Goal: Task Accomplishment & Management: Use online tool/utility

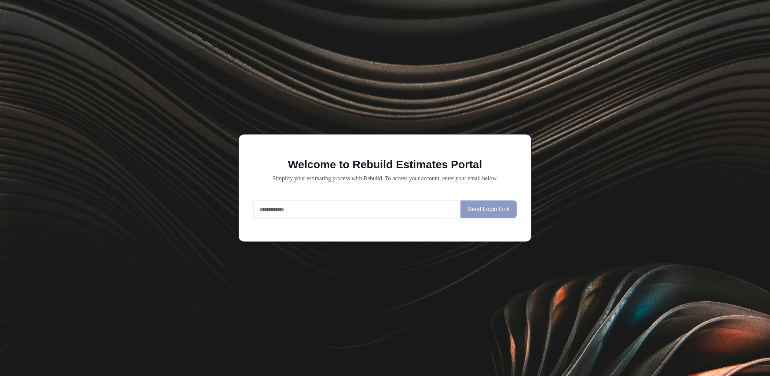
click at [363, 207] on input "email" at bounding box center [356, 209] width 207 height 18
type input "**********"
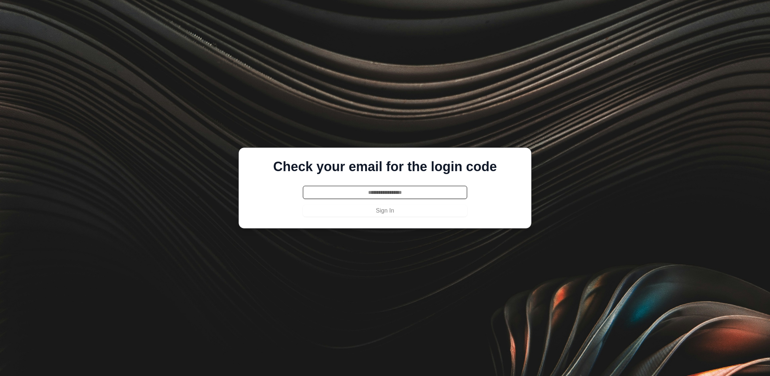
click at [383, 196] on input "text" at bounding box center [385, 192] width 164 height 13
paste input "******"
type input "******"
click at [383, 214] on button "Sign In" at bounding box center [385, 211] width 164 height 12
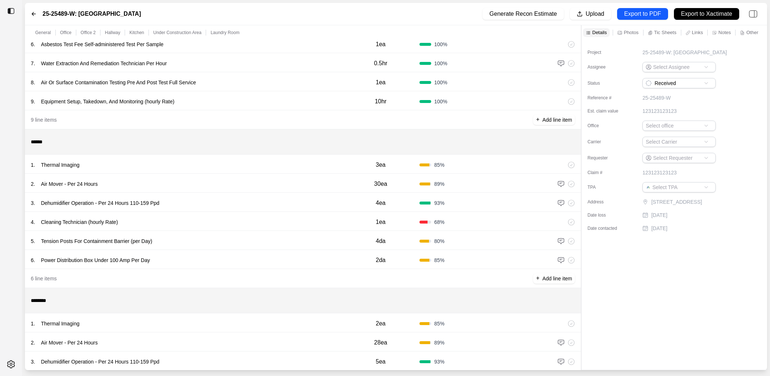
scroll to position [224, 0]
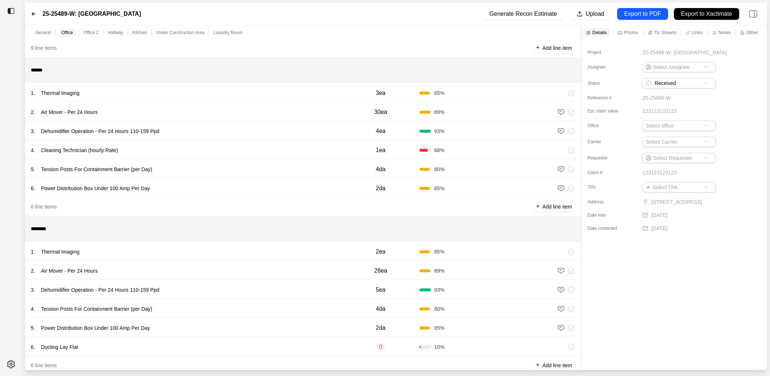
click at [246, 99] on div "1 . Thermal Imaging 3ea 85 %" at bounding box center [303, 92] width 556 height 19
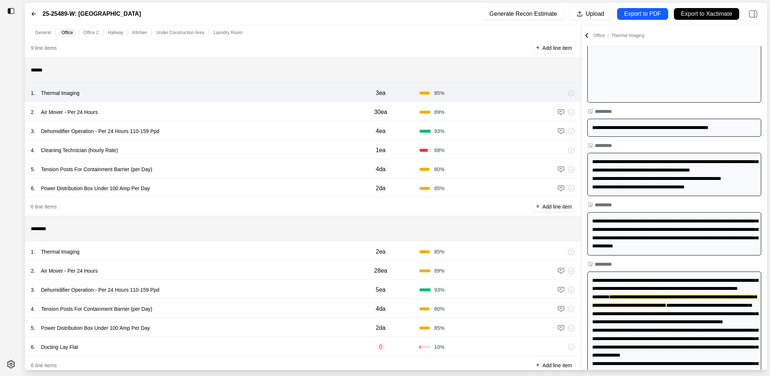
scroll to position [309, 0]
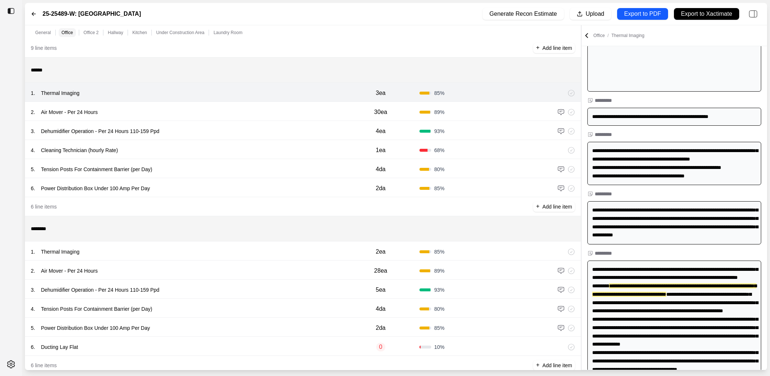
click at [275, 106] on div "2 . Air Mover - Per 24 Hours 30ea 89 %" at bounding box center [303, 111] width 556 height 19
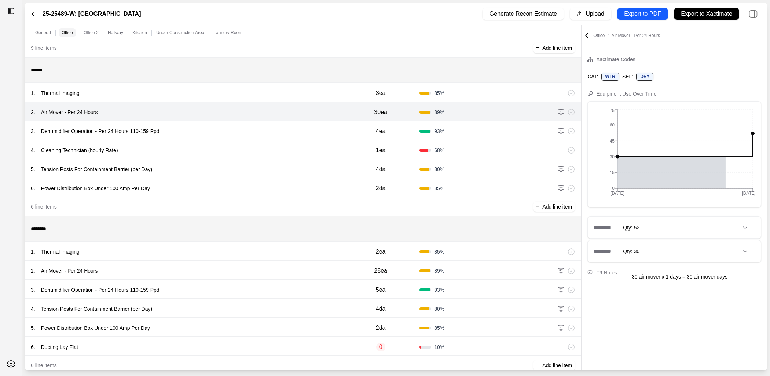
click at [684, 234] on div "********* Qty: 52" at bounding box center [674, 228] width 173 height 22
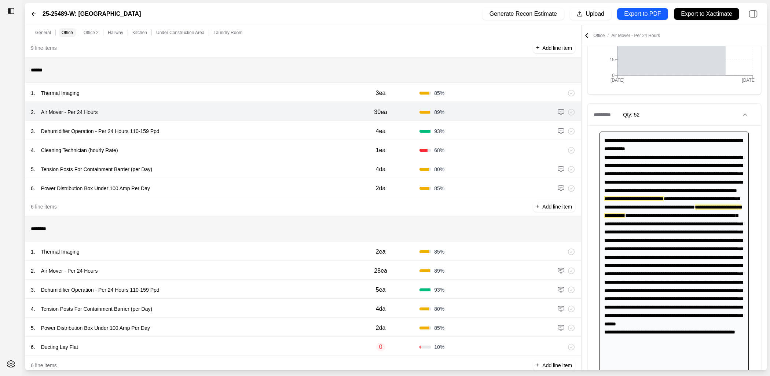
scroll to position [209, 0]
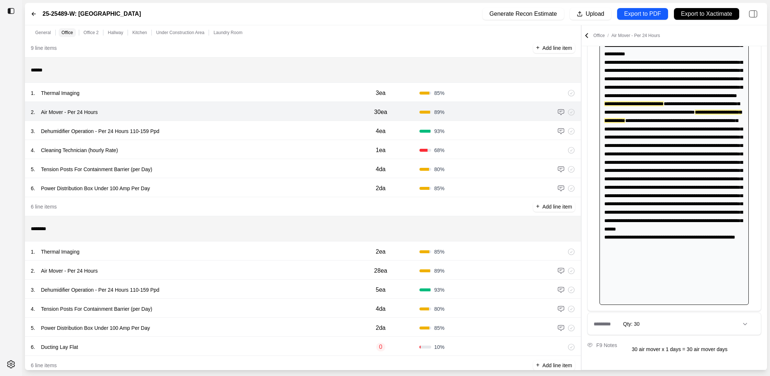
click at [683, 322] on div "********* Qty: 30" at bounding box center [674, 324] width 173 height 22
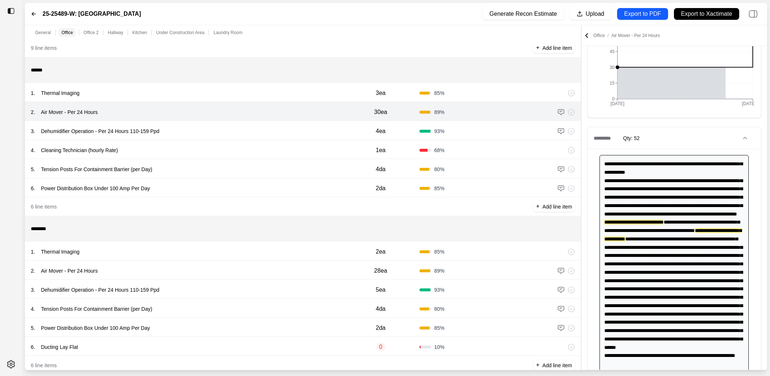
scroll to position [80, 0]
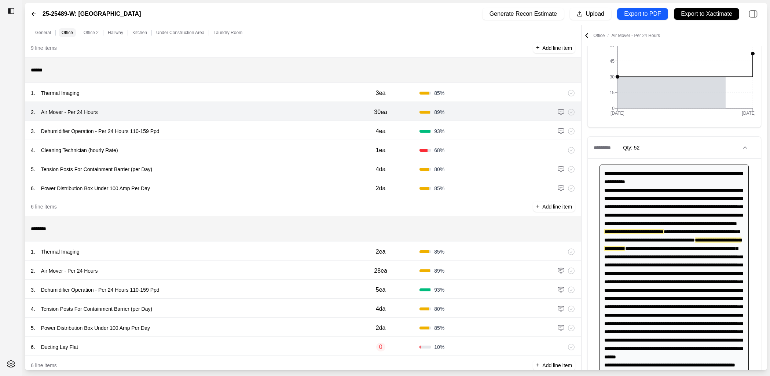
click at [586, 36] on icon at bounding box center [586, 35] width 7 height 7
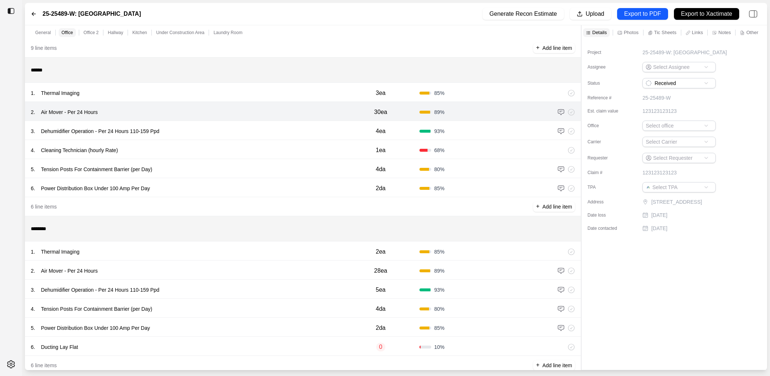
scroll to position [0, 0]
click at [618, 32] on icon at bounding box center [619, 32] width 5 height 5
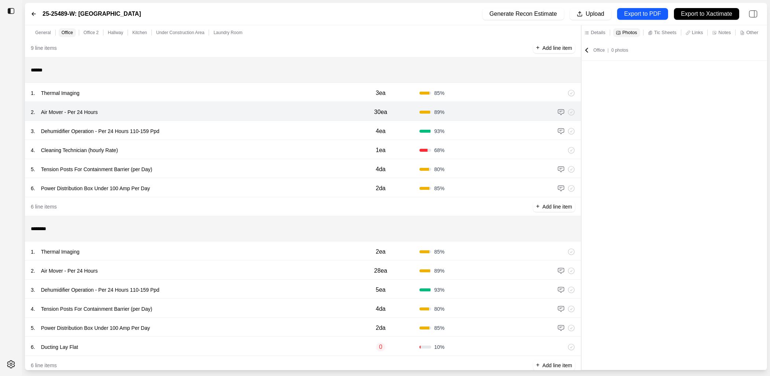
click at [674, 32] on p "Tic Sheets" at bounding box center [665, 32] width 22 height 6
click at [724, 33] on p "Notes" at bounding box center [724, 32] width 12 height 6
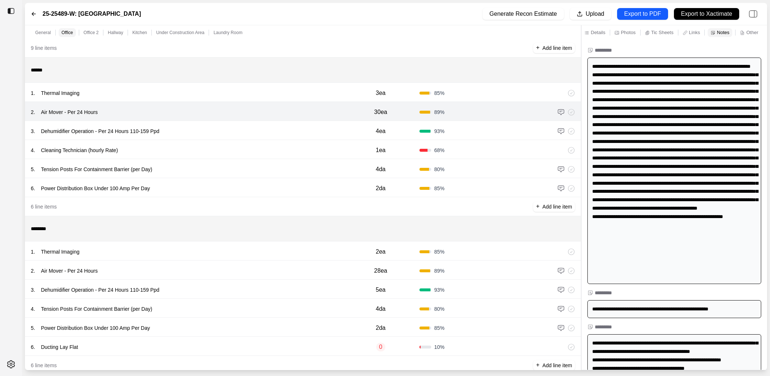
click at [645, 141] on div at bounding box center [674, 171] width 174 height 227
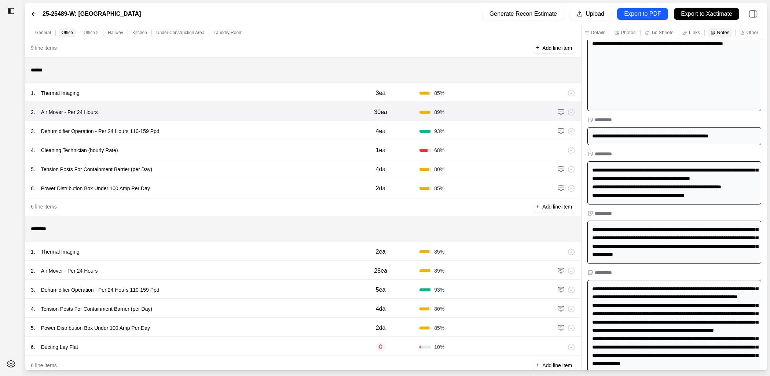
scroll to position [170, 0]
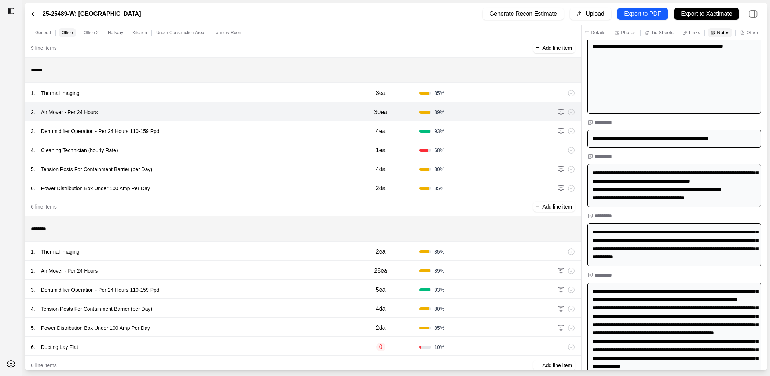
click at [322, 133] on div "3 . Dehumidifier Operation - Per 24 Hours 110-159 Ppd" at bounding box center [186, 131] width 311 height 10
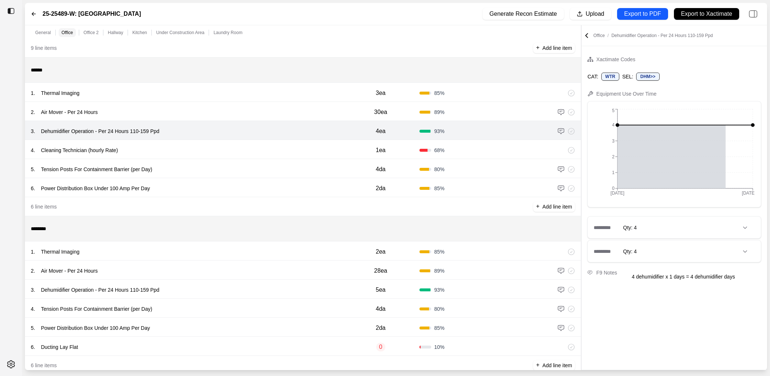
click at [674, 222] on div "********* Qty: 4" at bounding box center [674, 228] width 173 height 22
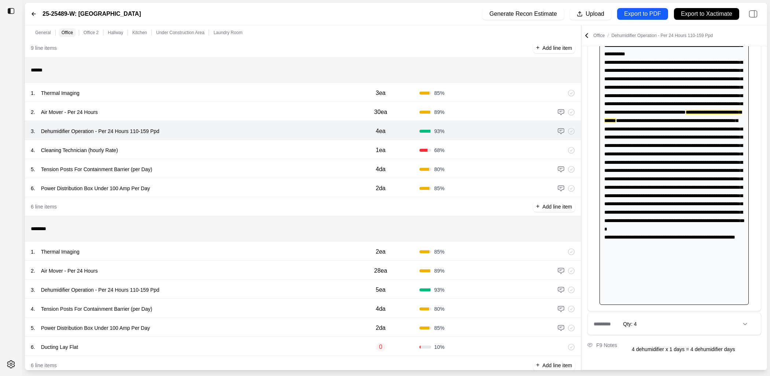
scroll to position [209, 0]
click at [688, 329] on div "********* Qty: 4" at bounding box center [674, 324] width 173 height 22
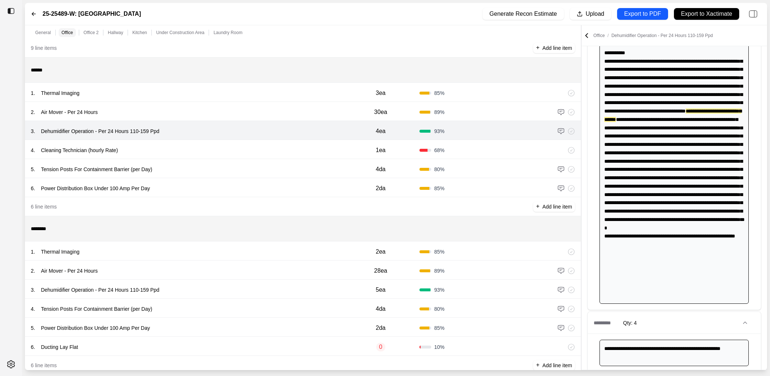
scroll to position [248, 0]
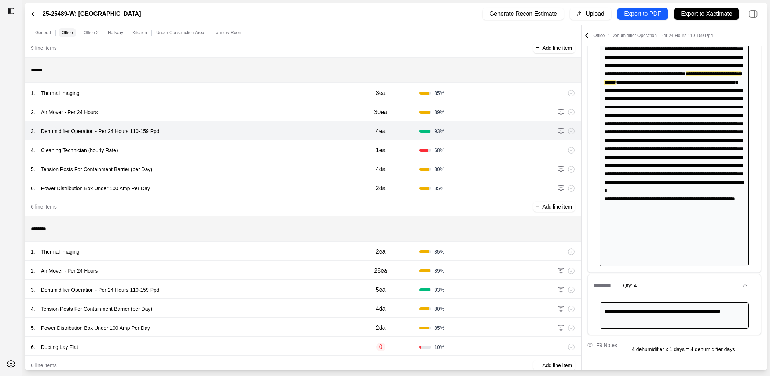
click at [270, 148] on div "4 . Cleaning Technician (hourly Rate)" at bounding box center [186, 150] width 311 height 10
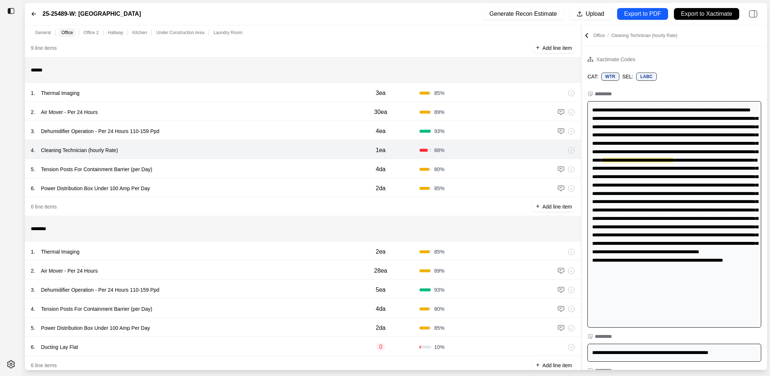
click at [270, 162] on div "5 . Tension Posts For Containment Barrier (per Day) 4da 80 %" at bounding box center [303, 168] width 556 height 19
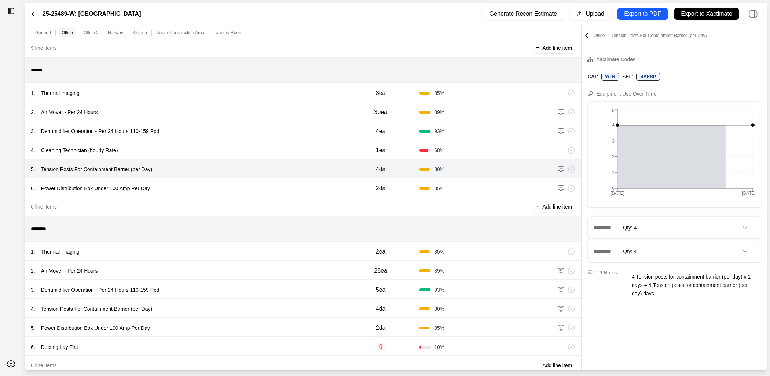
click at [277, 185] on div "6 . Power Distribution Box Under 100 Amp Per Day" at bounding box center [186, 188] width 311 height 10
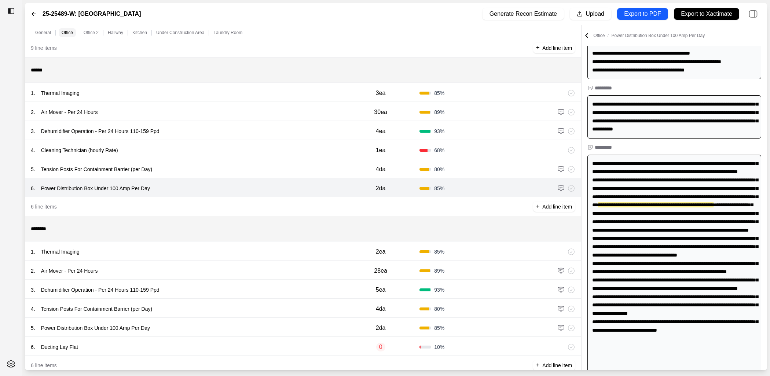
scroll to position [356, 0]
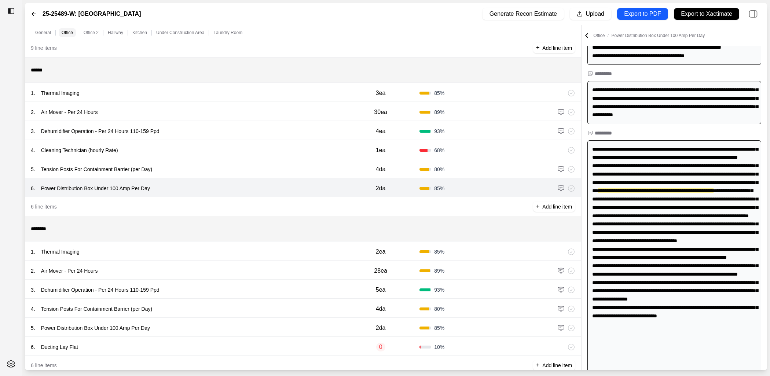
click at [266, 246] on div "1 . Thermal Imaging 2ea 85 %" at bounding box center [303, 251] width 556 height 19
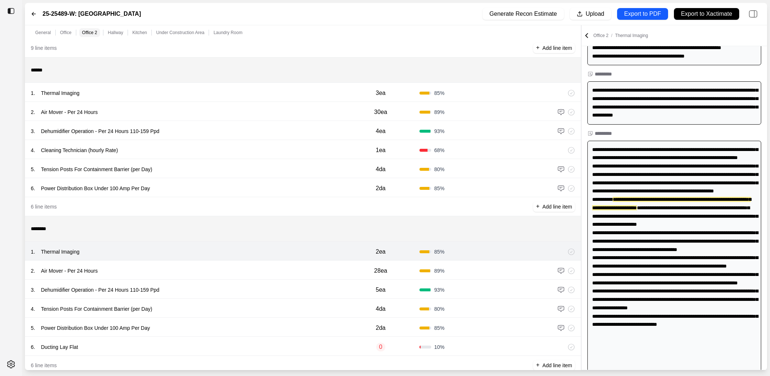
scroll to position [441, 0]
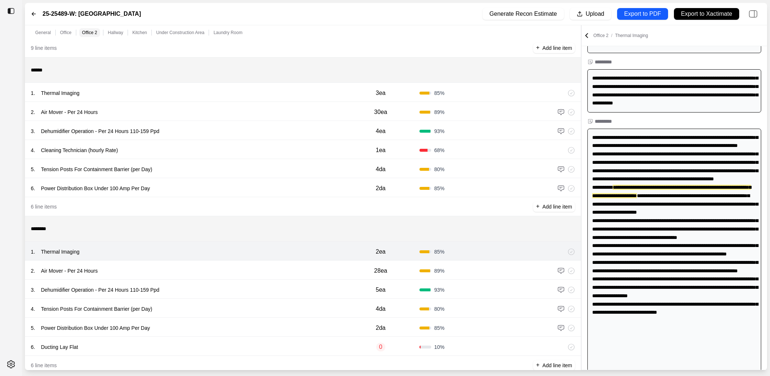
click at [259, 264] on div "2 . Air Mover - Per 24 Hours 28ea 89 %" at bounding box center [303, 270] width 556 height 19
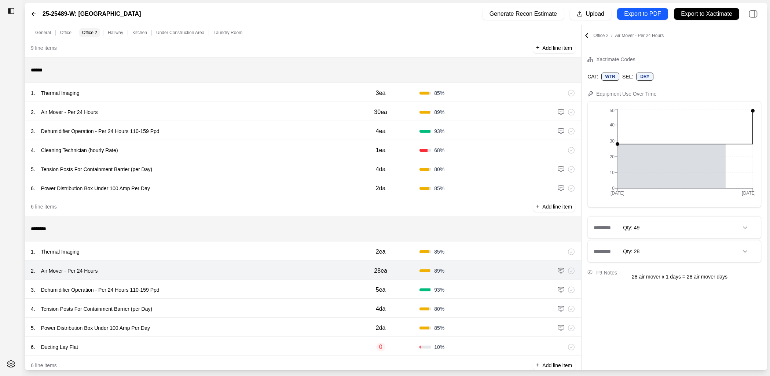
click at [257, 290] on div "3 . Dehumidifier Operation - Per 24 Hours 110-159 Ppd" at bounding box center [186, 290] width 311 height 10
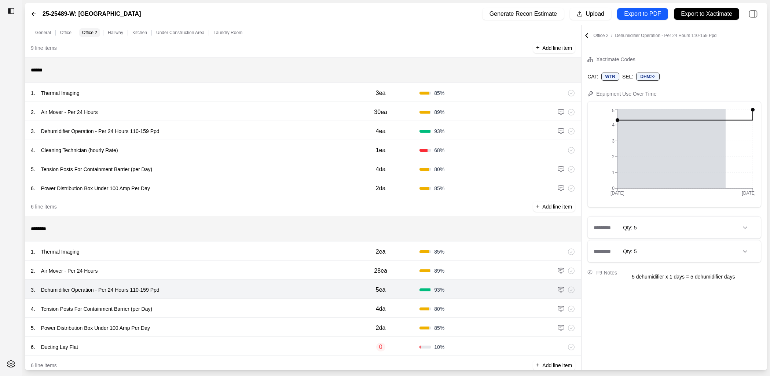
click at [251, 313] on div "4 . Tension Posts For Containment Barrier (per Day)" at bounding box center [186, 309] width 311 height 10
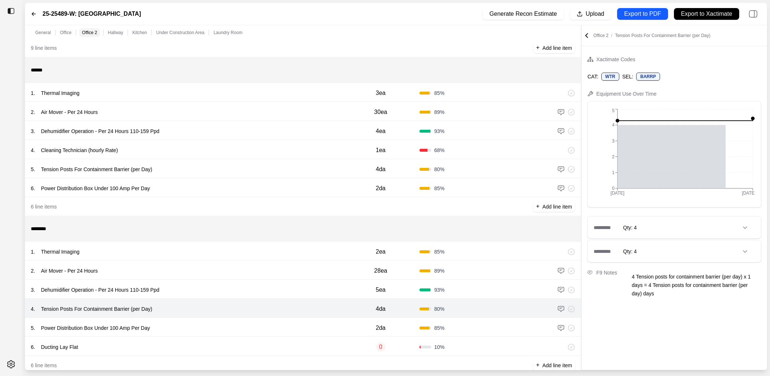
click at [250, 330] on div "5 . Power Distribution Box Under 100 Amp Per Day" at bounding box center [186, 328] width 311 height 10
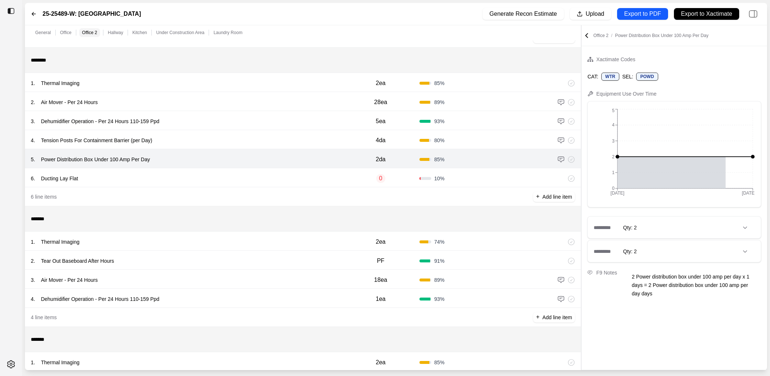
scroll to position [427, 0]
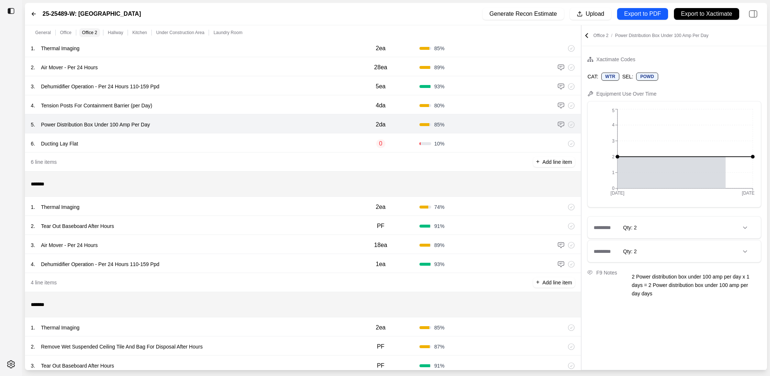
click at [265, 213] on div "1 . Thermal Imaging 2ea 74 %" at bounding box center [303, 206] width 556 height 19
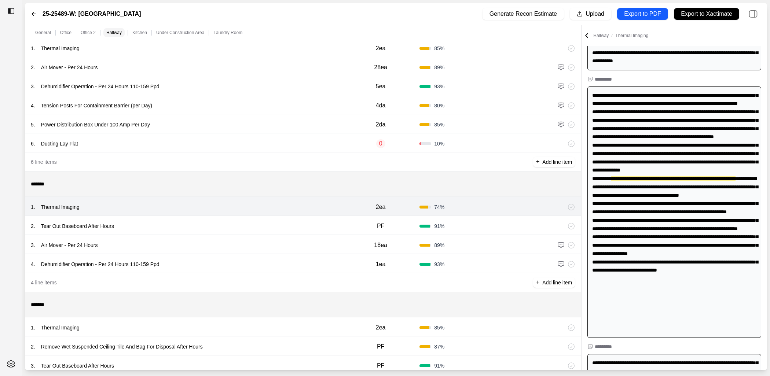
click at [265, 225] on div "2 . Tear Out Baseboard After Hours" at bounding box center [186, 226] width 311 height 10
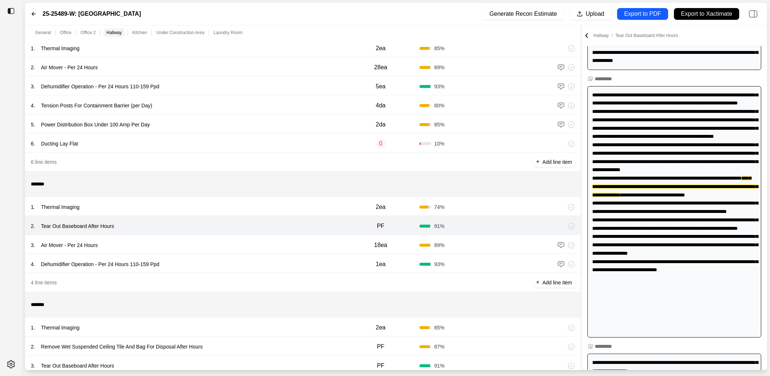
scroll to position [419, 0]
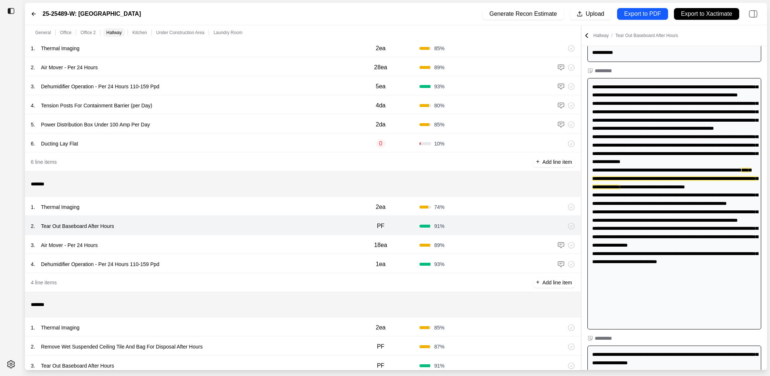
click at [261, 250] on div "3 . Air Mover - Per 24 Hours" at bounding box center [186, 245] width 311 height 10
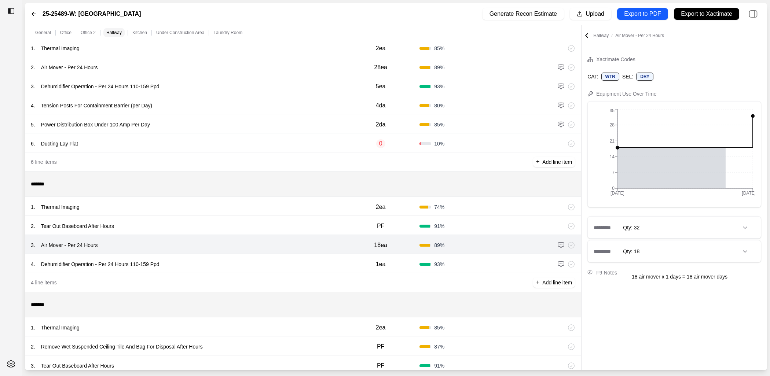
click at [709, 221] on div "********* Qty: 32" at bounding box center [674, 228] width 173 height 22
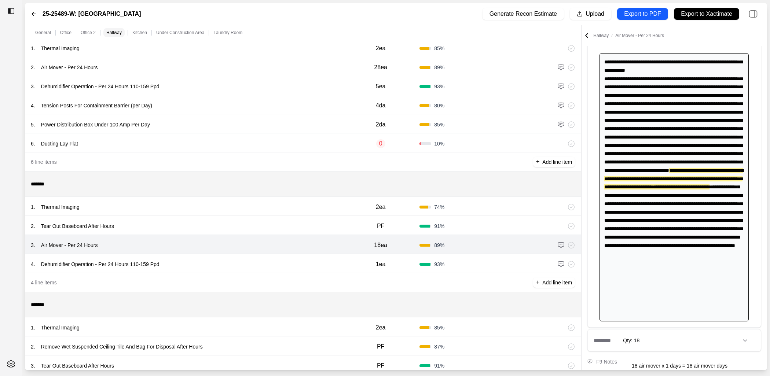
scroll to position [192, 0]
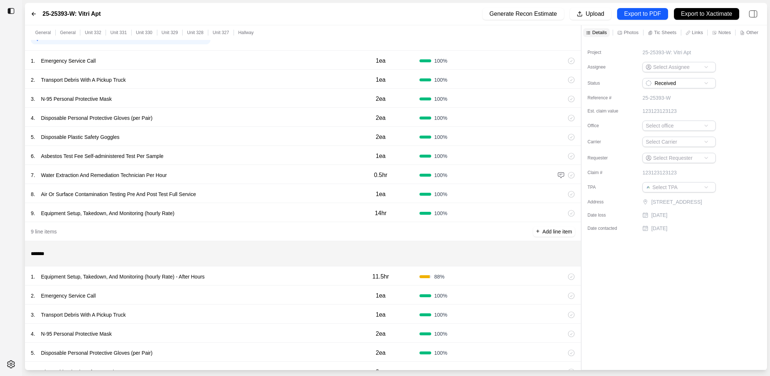
scroll to position [218, 0]
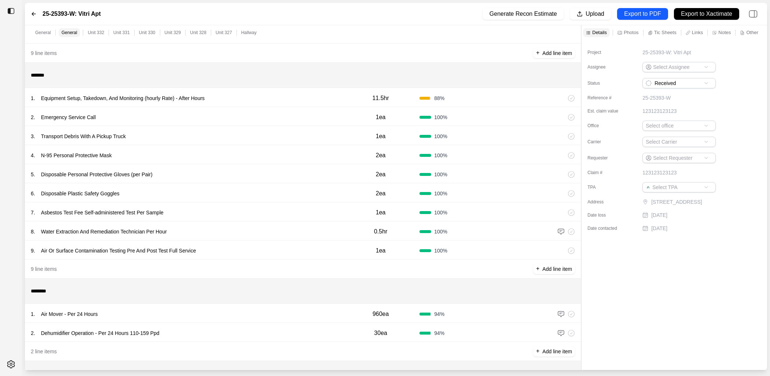
click at [320, 91] on div "1 . Equipment Setup, Takedown, And Monitoring (hourly Rate) - After Hours 11.5h…" at bounding box center [303, 97] width 556 height 19
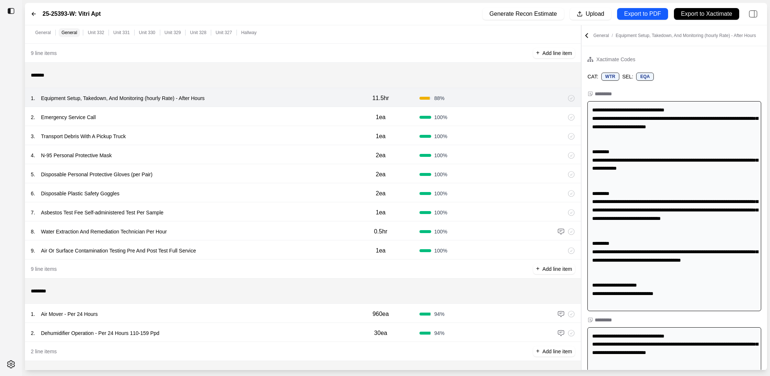
click at [323, 114] on div "2 . Emergency Service Call" at bounding box center [186, 117] width 311 height 10
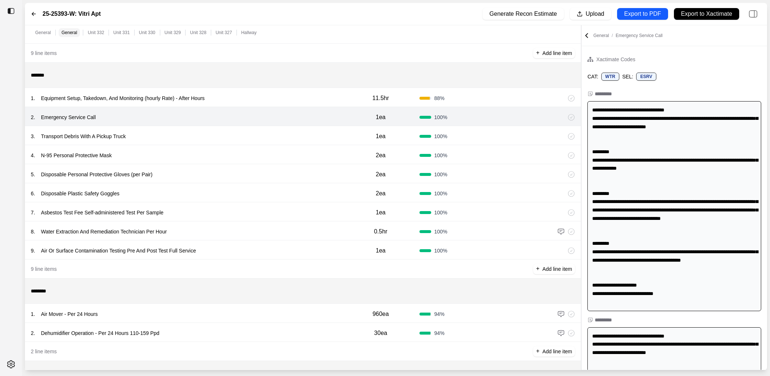
click at [317, 135] on div "3 . Transport Debris With A Pickup Truck" at bounding box center [186, 136] width 311 height 10
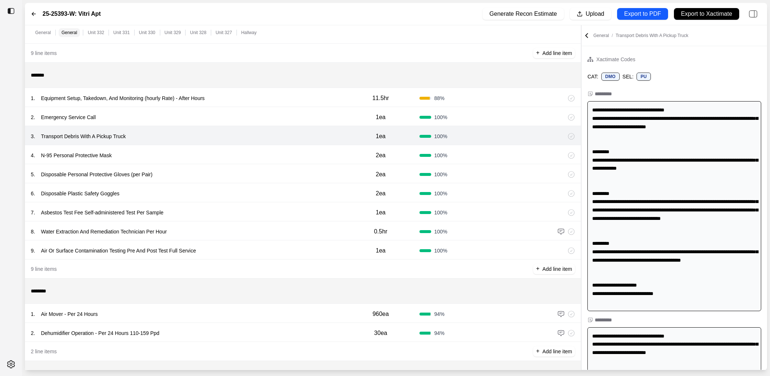
click at [316, 148] on div "4 . N-95 Personal Protective Mask 2ea 100 %" at bounding box center [303, 154] width 556 height 19
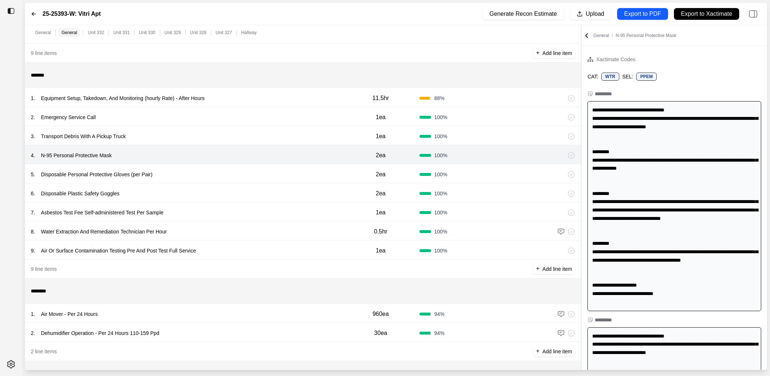
click at [310, 168] on div "5 . Disposable Personal Protective Gloves (per Pair) 2ea 100 %" at bounding box center [303, 173] width 556 height 19
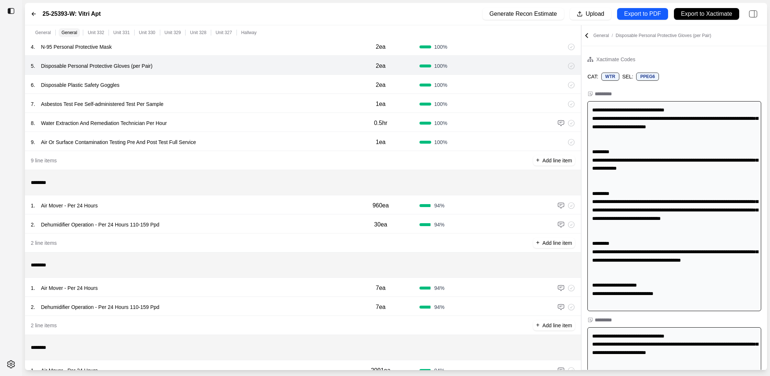
scroll to position [360, 0]
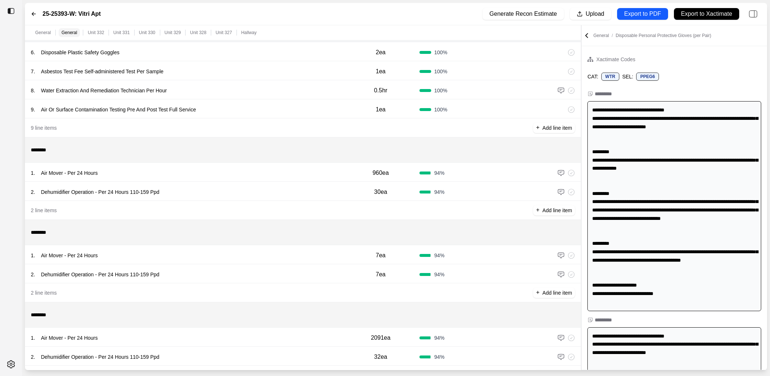
click at [297, 176] on div "1 . Air Mover - Per 24 Hours" at bounding box center [186, 173] width 311 height 10
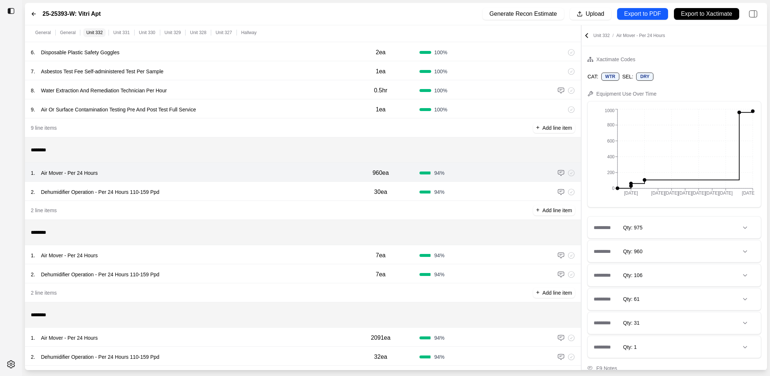
click at [698, 228] on div "********* Qty: 975" at bounding box center [674, 228] width 173 height 22
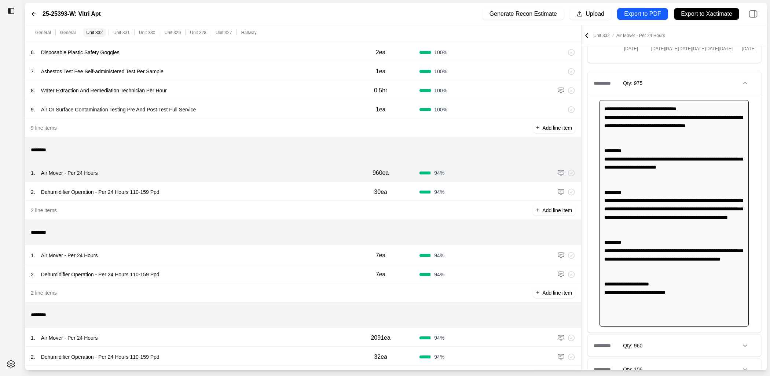
scroll to position [145, 0]
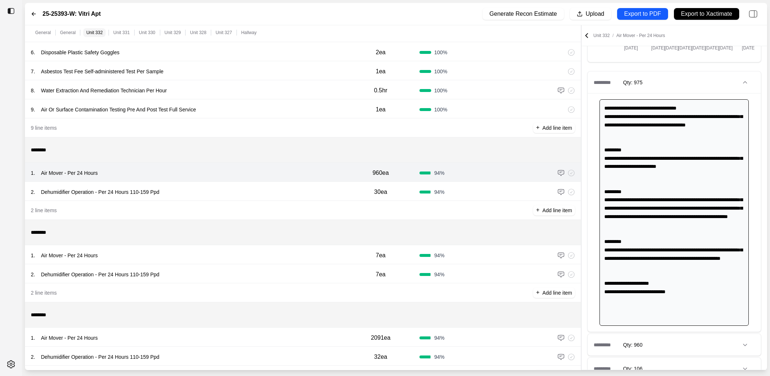
click at [315, 190] on div "2 . Dehumidifier Operation - Per 24 Hours 110-159 Ppd" at bounding box center [186, 192] width 311 height 10
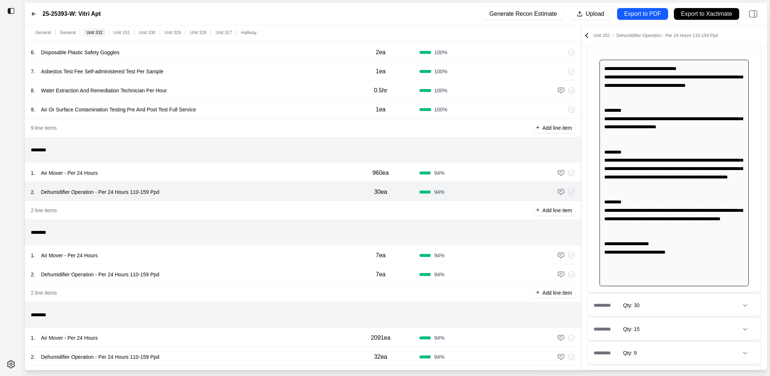
scroll to position [112, 0]
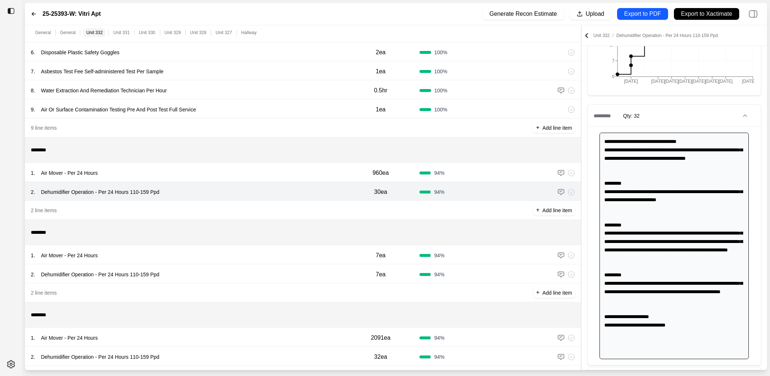
click at [294, 251] on div "1 . Air Mover - Per 24 Hours" at bounding box center [186, 255] width 311 height 10
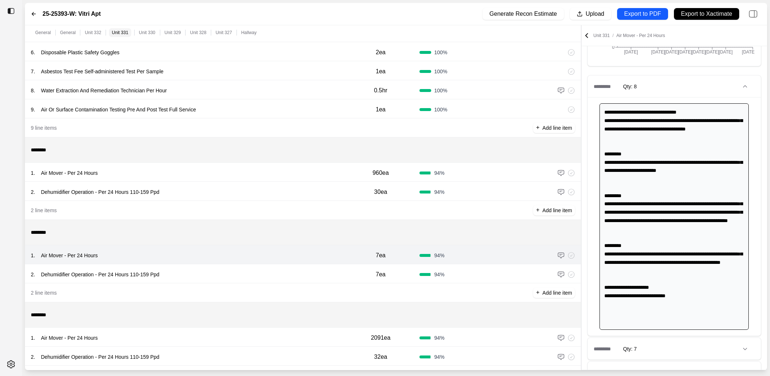
scroll to position [207, 0]
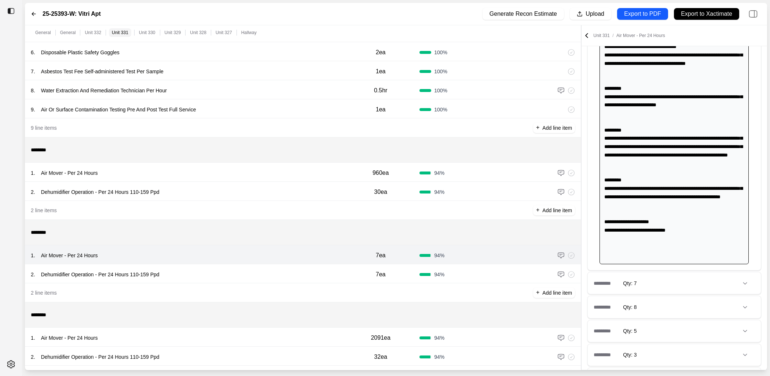
click at [250, 265] on div "2 . Dehumidifier Operation - Per 24 Hours 110-159 Ppd 7ea 94 %" at bounding box center [303, 273] width 556 height 19
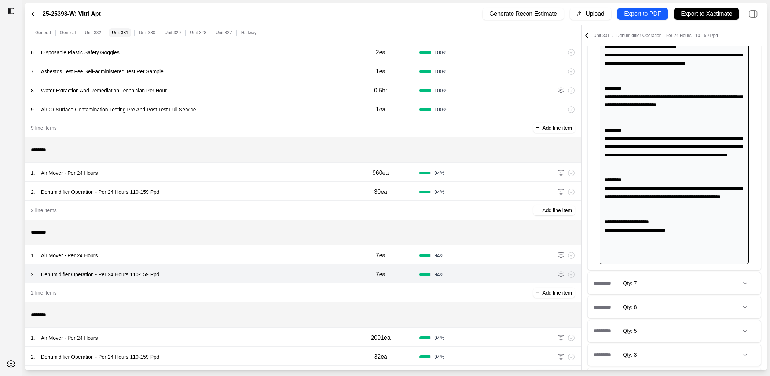
click at [227, 335] on div "1 . Air Mover - Per 24 Hours" at bounding box center [186, 338] width 311 height 10
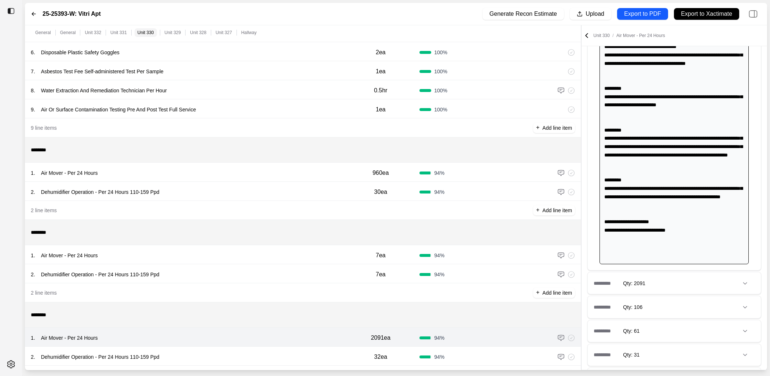
click at [227, 352] on div "2 . Dehumidifier Operation - Per 24 Hours 110-159 Ppd 32ea 94 %" at bounding box center [303, 356] width 556 height 19
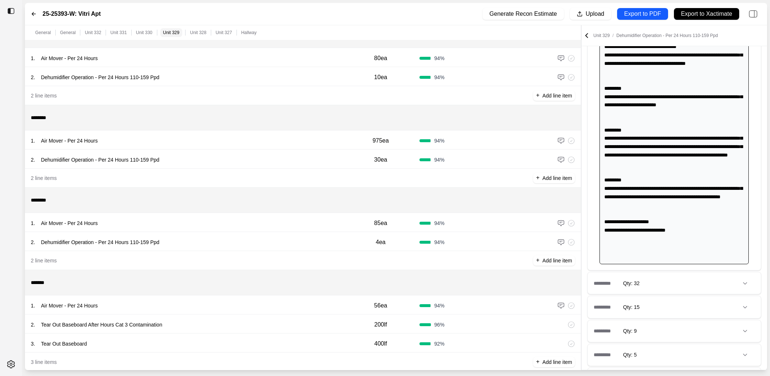
scroll to position [736, 0]
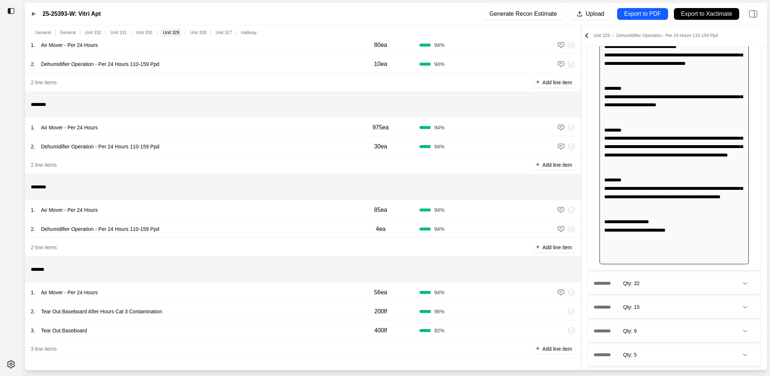
click at [650, 305] on div "Qty: 15" at bounding box center [637, 307] width 29 height 9
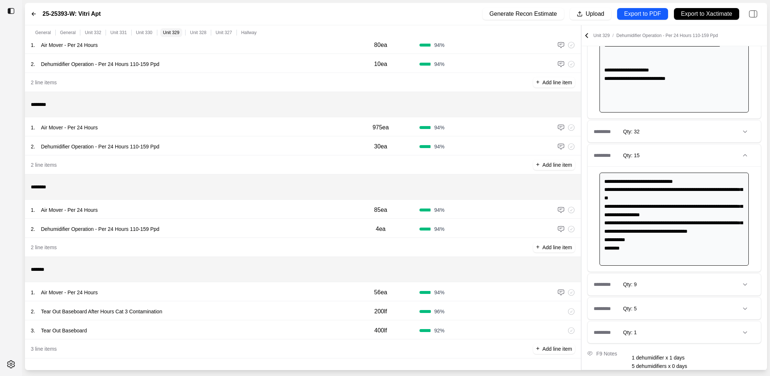
scroll to position [394, 0]
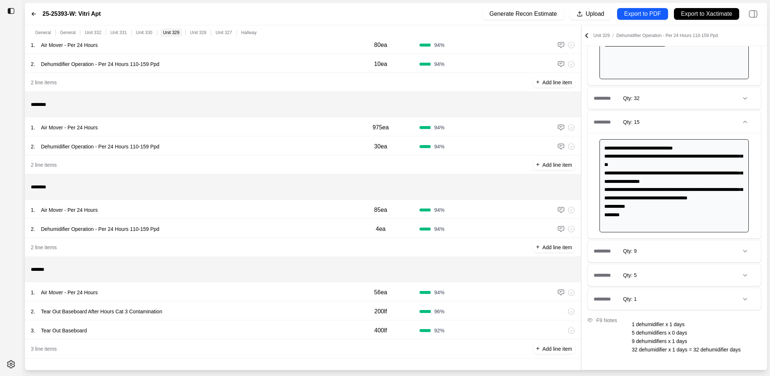
click at [673, 298] on div "********* Qty: 1" at bounding box center [674, 299] width 173 height 22
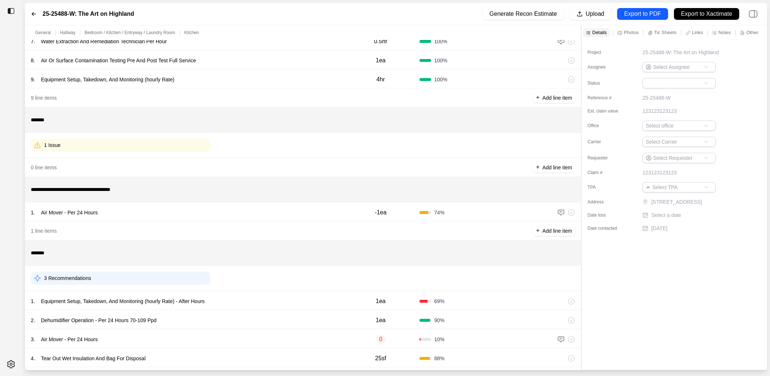
scroll to position [202, 0]
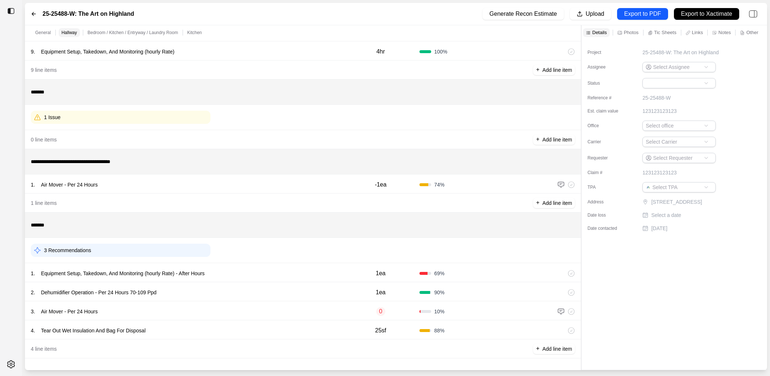
click at [243, 190] on div "1 . Air Mover - Per 24 Hours -1ea 74 %" at bounding box center [303, 183] width 556 height 19
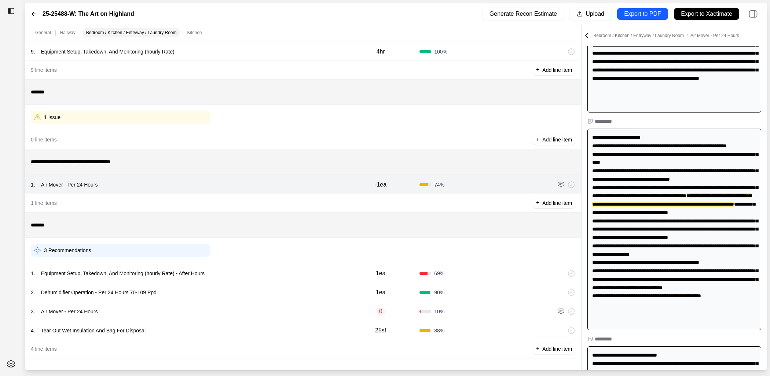
scroll to position [116, 0]
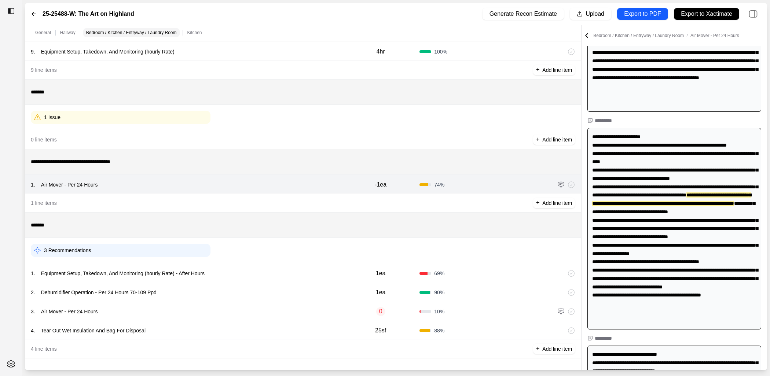
click at [271, 274] on div "1 . Equipment Setup, Takedown, And Monitoring (hourly Rate) - After Hours" at bounding box center [186, 273] width 311 height 10
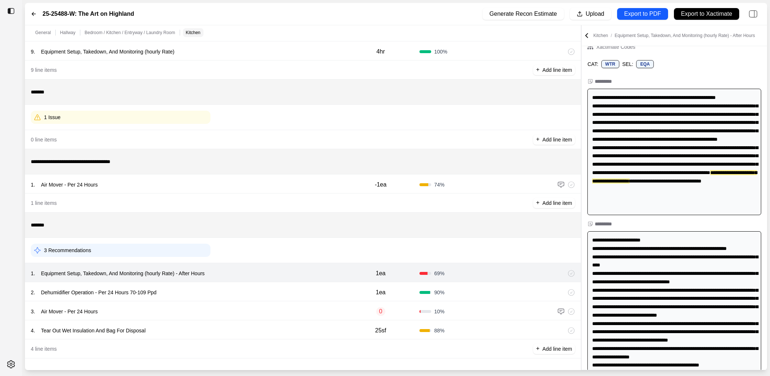
scroll to position [6, 0]
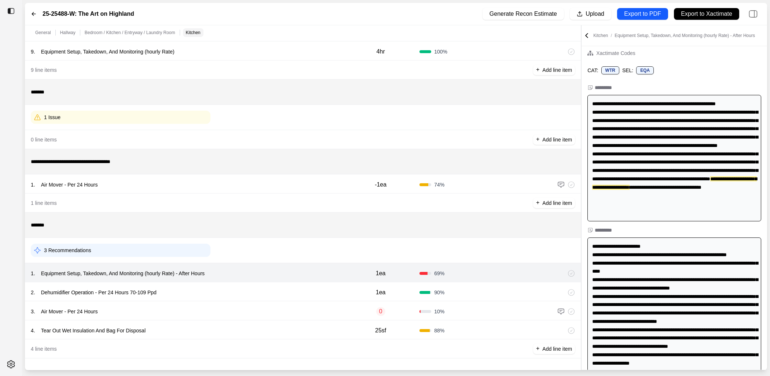
click at [272, 297] on div "2 . Dehumidifier Operation - Per 24 Hours 70-109 Ppd" at bounding box center [186, 292] width 311 height 10
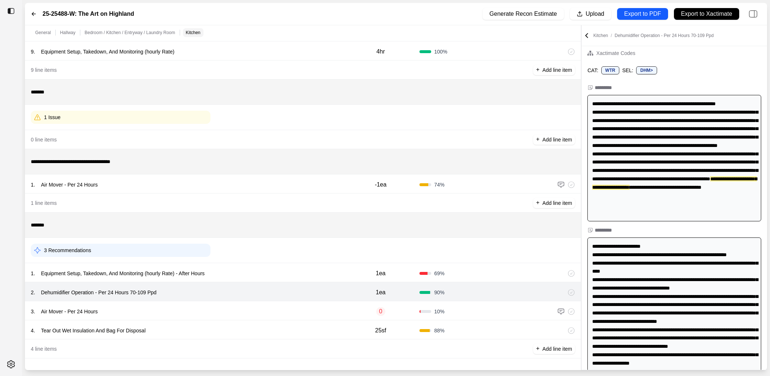
click at [270, 314] on div "3 . Air Mover - Per 24 Hours" at bounding box center [186, 311] width 311 height 10
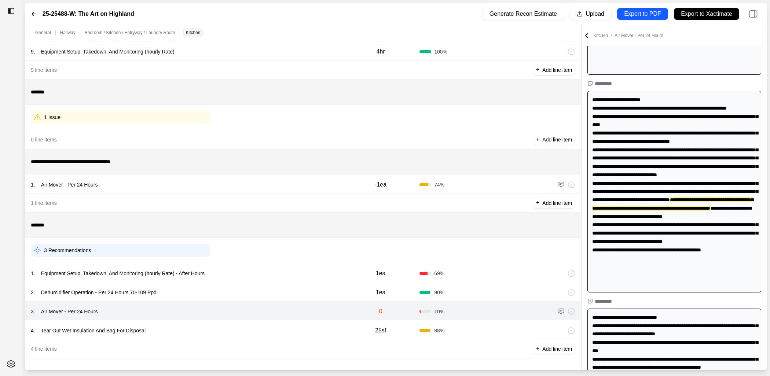
scroll to position [174, 0]
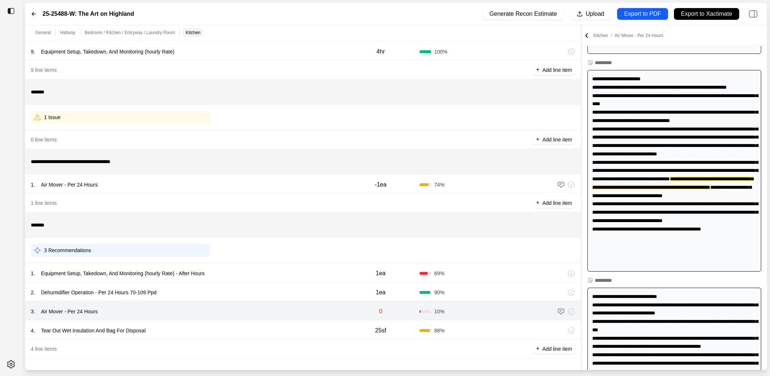
click at [270, 331] on div "4 . Tear Out Wet Insulation And Bag For Disposal" at bounding box center [186, 330] width 311 height 10
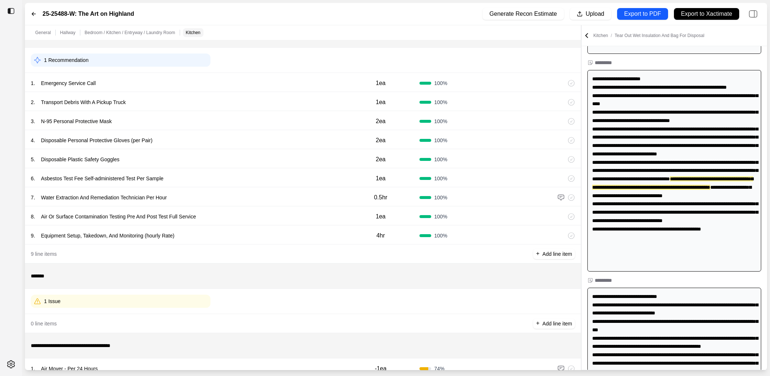
scroll to position [0, 0]
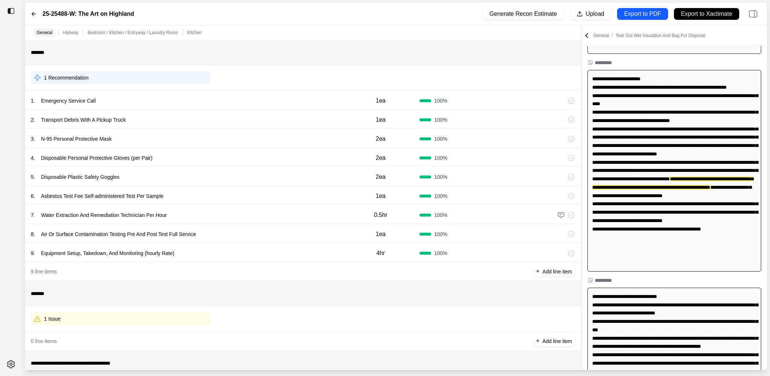
click at [167, 324] on div "1 Issue" at bounding box center [121, 318] width 180 height 13
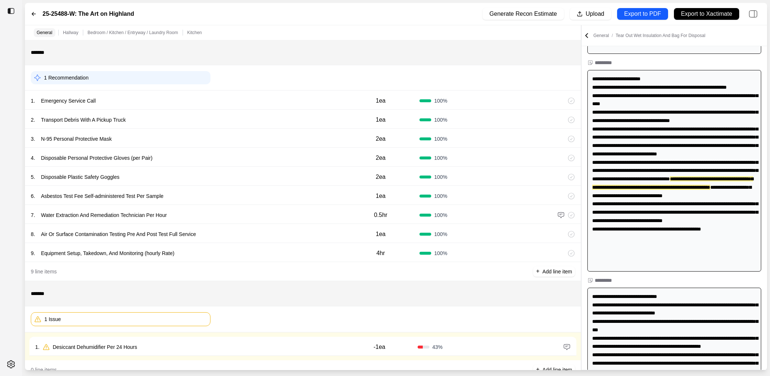
click at [205, 345] on div "1 . Desiccant Dehumidifier Per 24 Hours" at bounding box center [188, 347] width 306 height 10
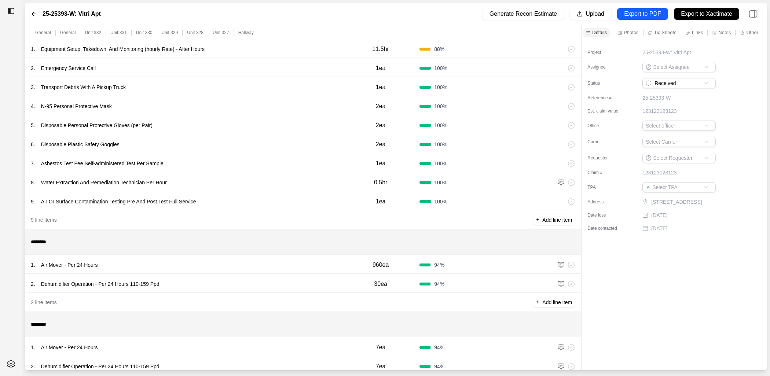
scroll to position [349, 0]
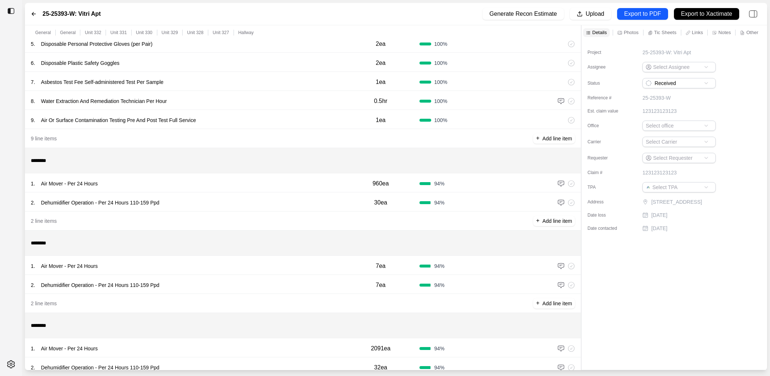
click at [231, 198] on div "2 . Dehumidifier Operation - Per 24 Hours 110-159 Ppd" at bounding box center [186, 203] width 311 height 10
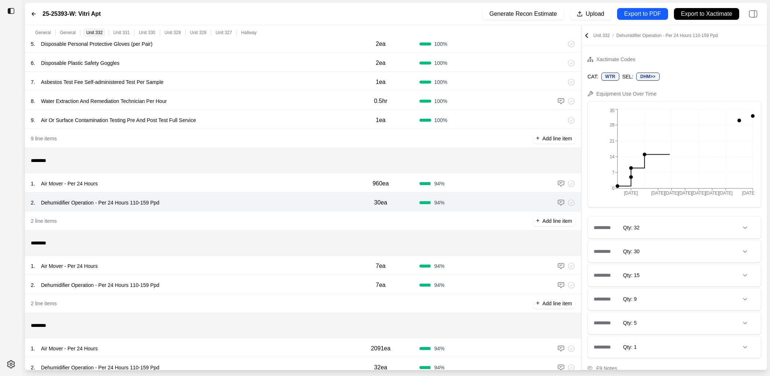
click at [238, 190] on div "1 . Air Mover - Per 24 Hours 960ea 94 %" at bounding box center [303, 182] width 556 height 19
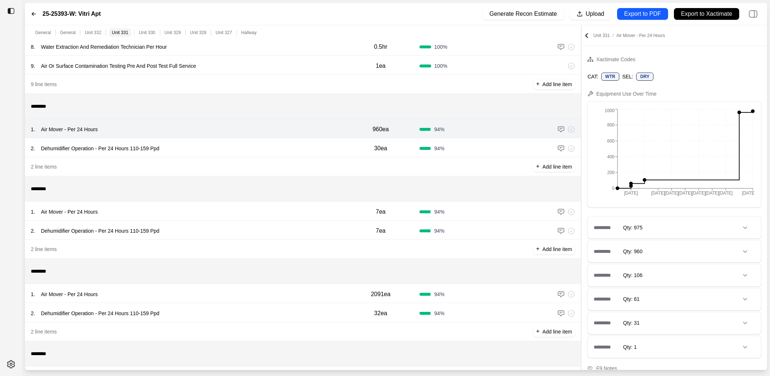
scroll to position [367, 0]
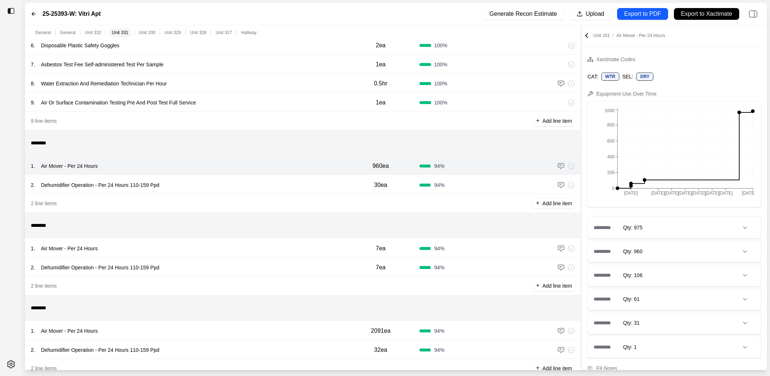
click at [647, 218] on div "********* Qty: 975" at bounding box center [674, 228] width 173 height 22
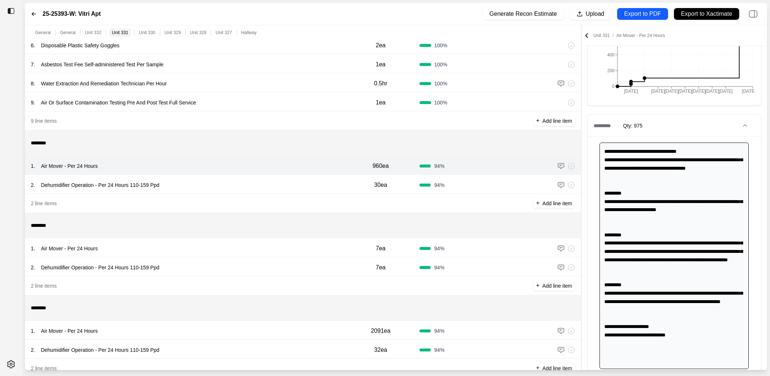
scroll to position [163, 0]
